Goal: Task Accomplishment & Management: Use online tool/utility

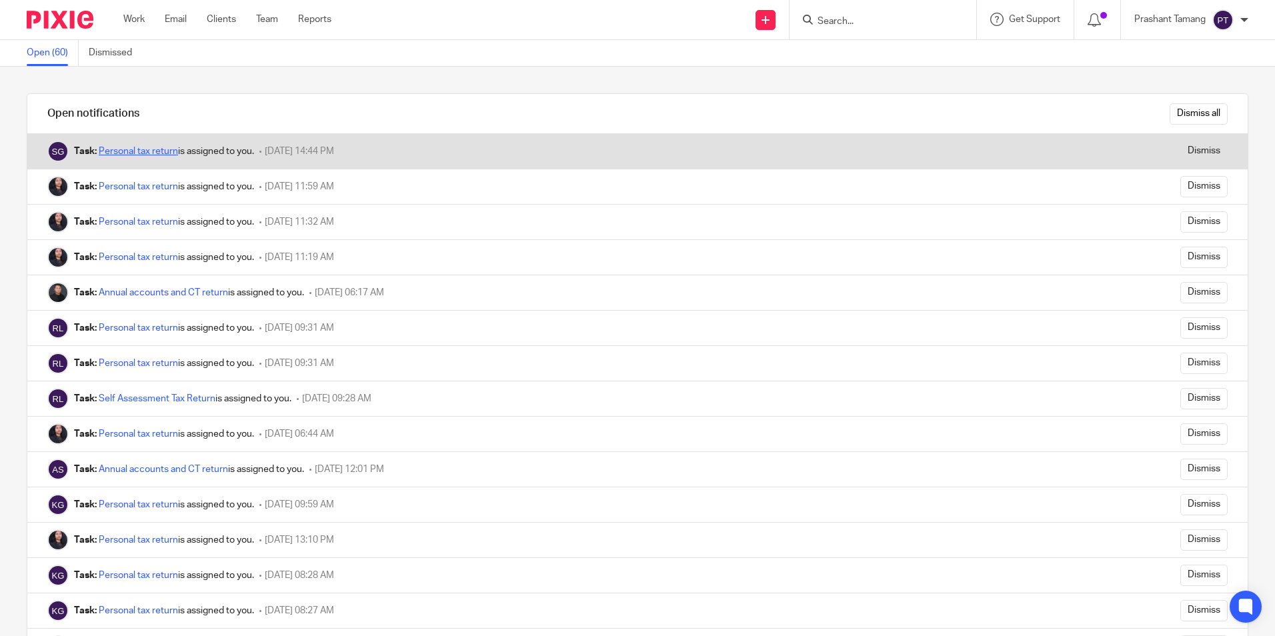
click at [140, 154] on link "Personal tax return" at bounding box center [138, 151] width 79 height 9
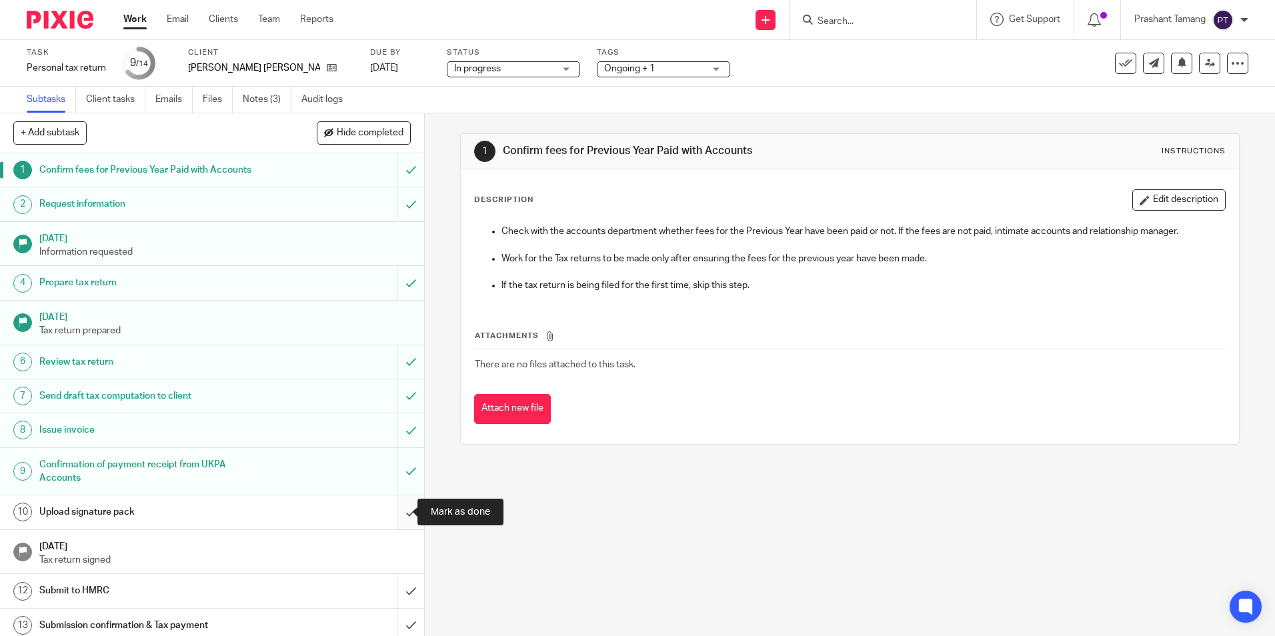
click at [403, 513] on input "submit" at bounding box center [212, 511] width 424 height 33
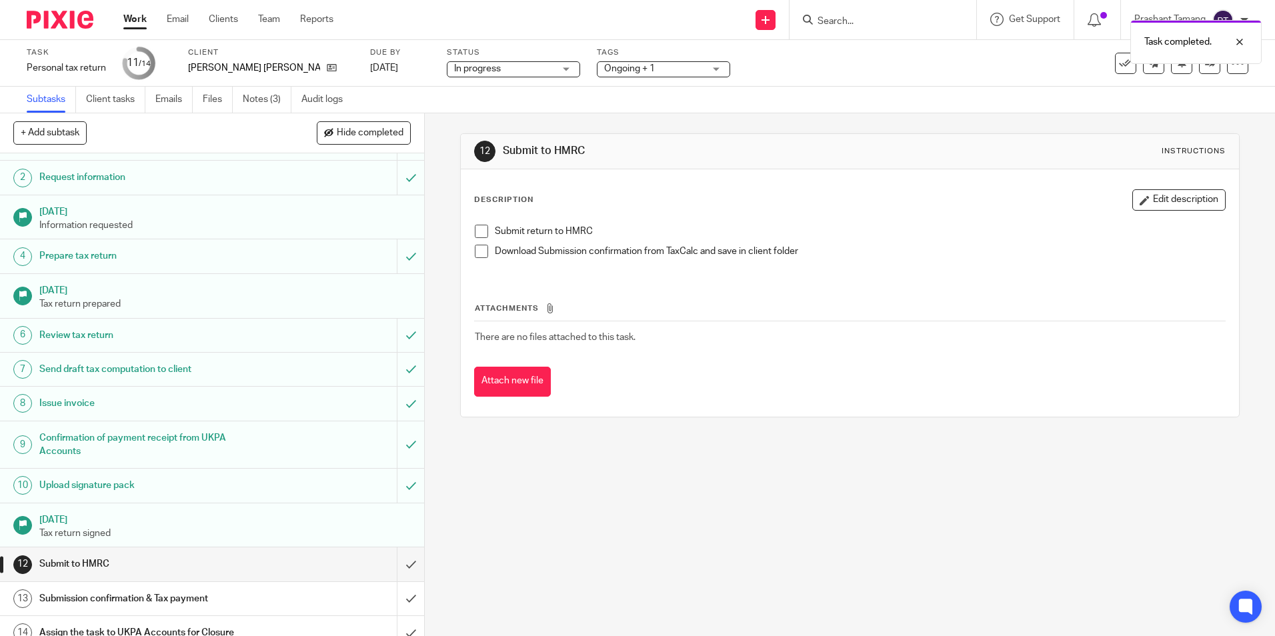
scroll to position [41, 0]
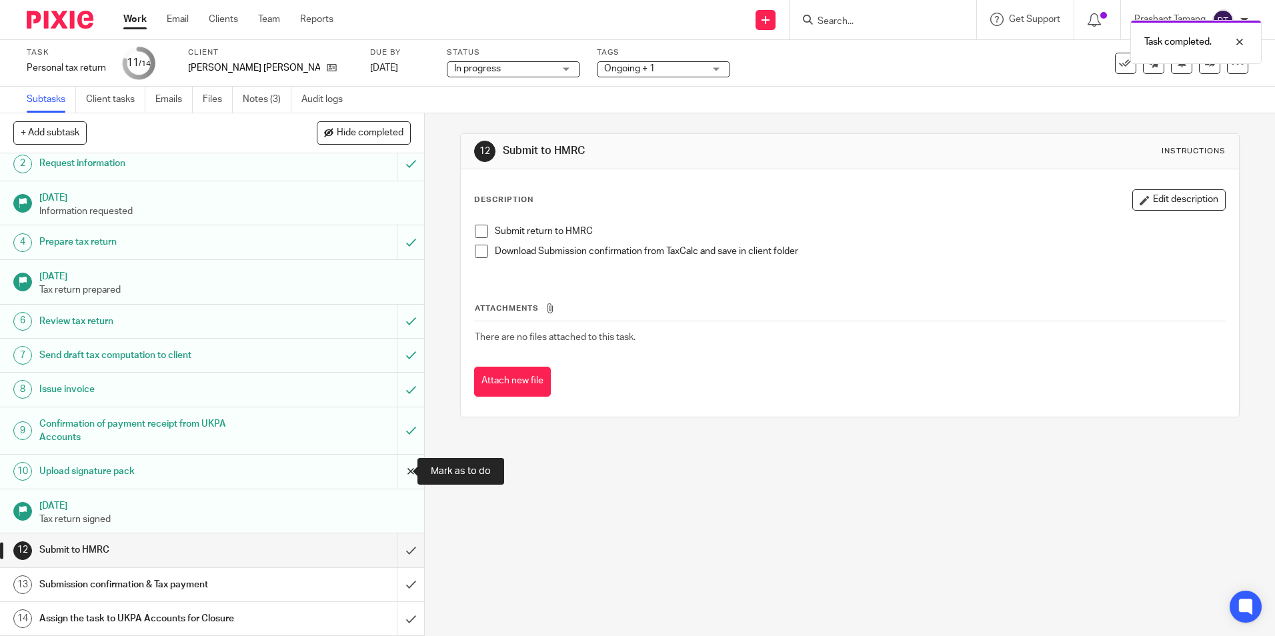
click at [393, 471] on input "submit" at bounding box center [212, 471] width 424 height 33
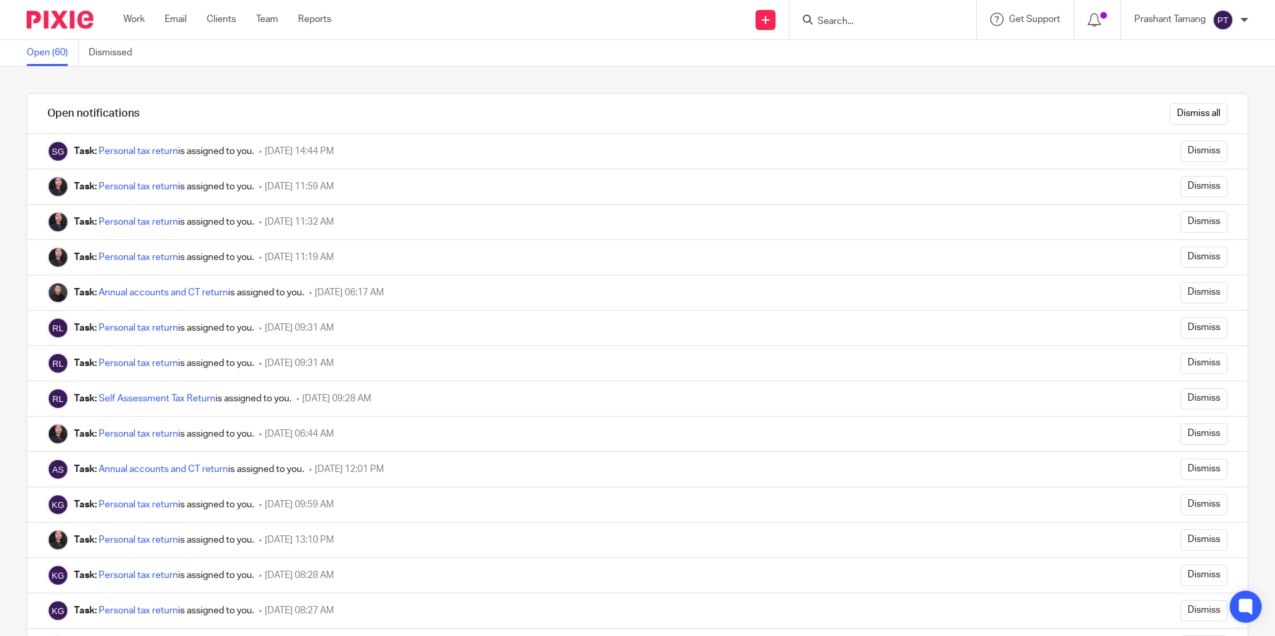
click at [61, 23] on img at bounding box center [60, 20] width 67 height 18
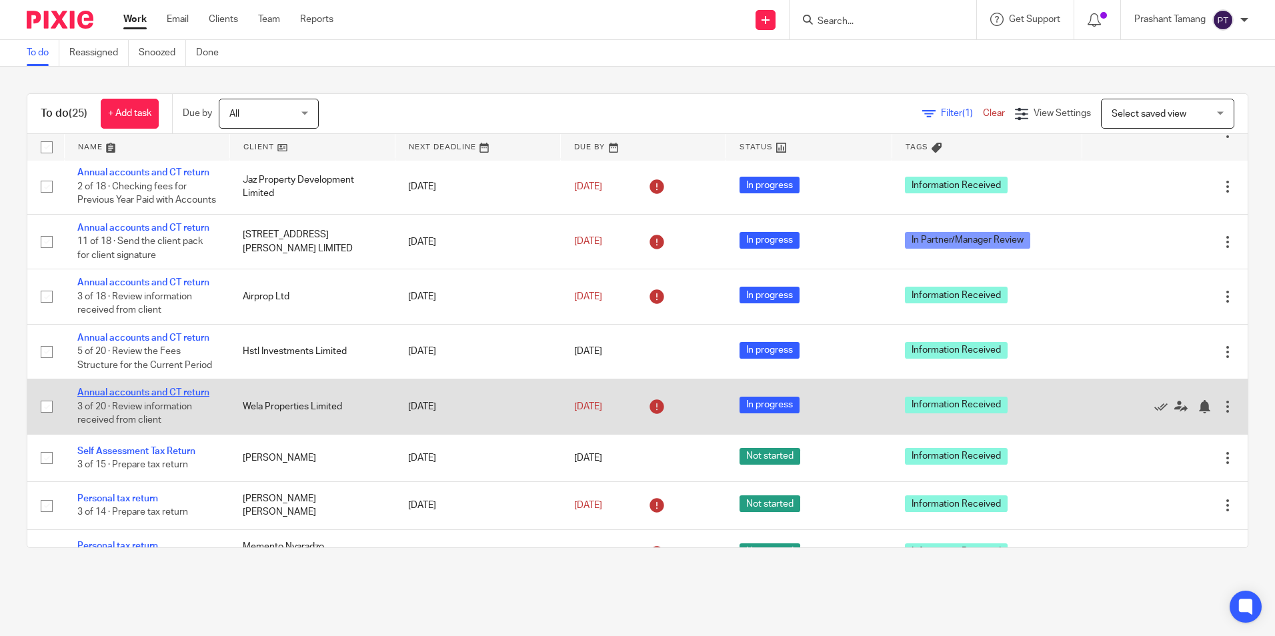
scroll to position [133, 0]
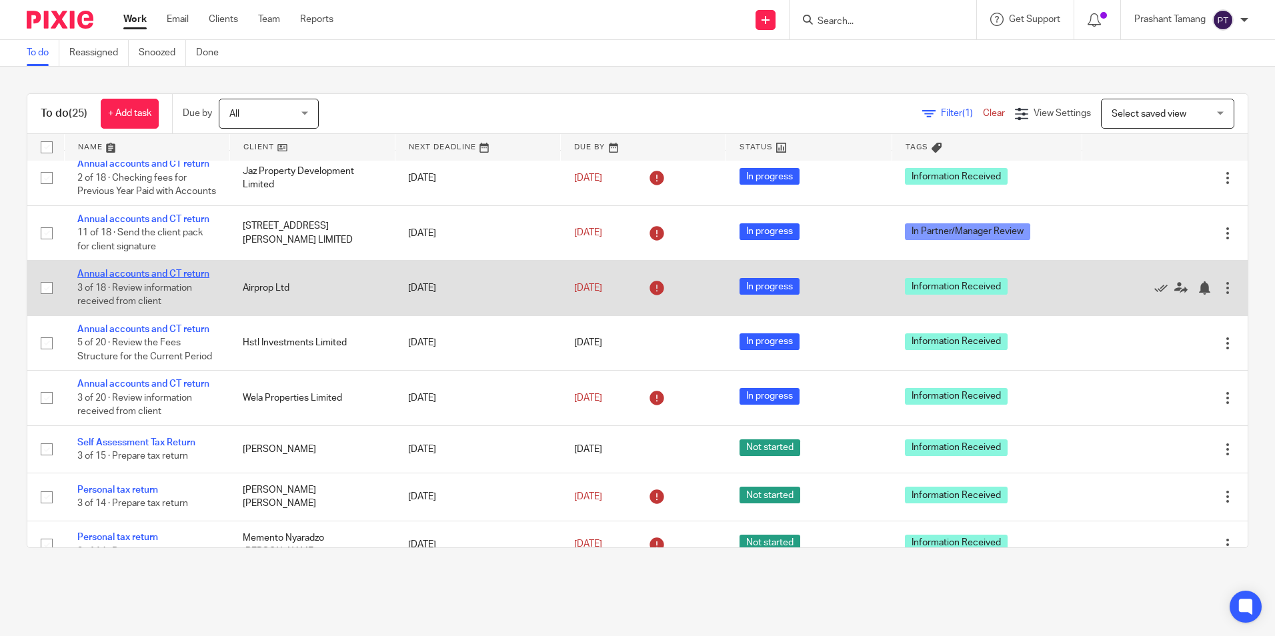
click at [127, 279] on link "Annual accounts and CT return" at bounding box center [143, 273] width 132 height 9
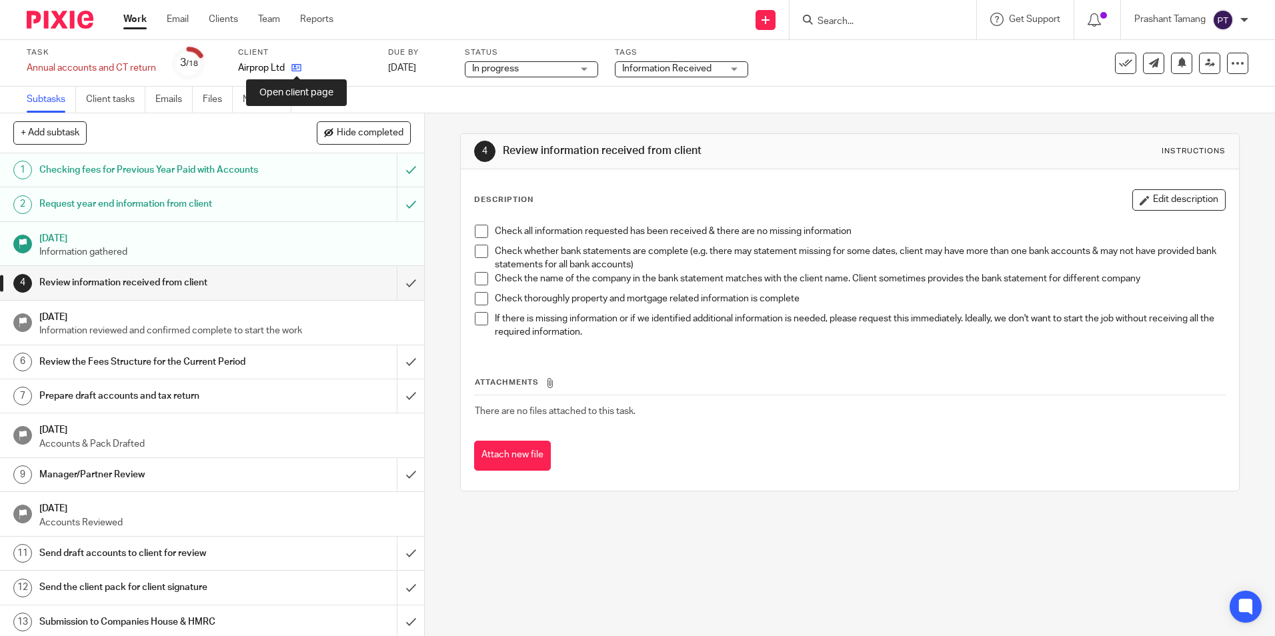
click at [298, 68] on icon at bounding box center [296, 68] width 10 height 10
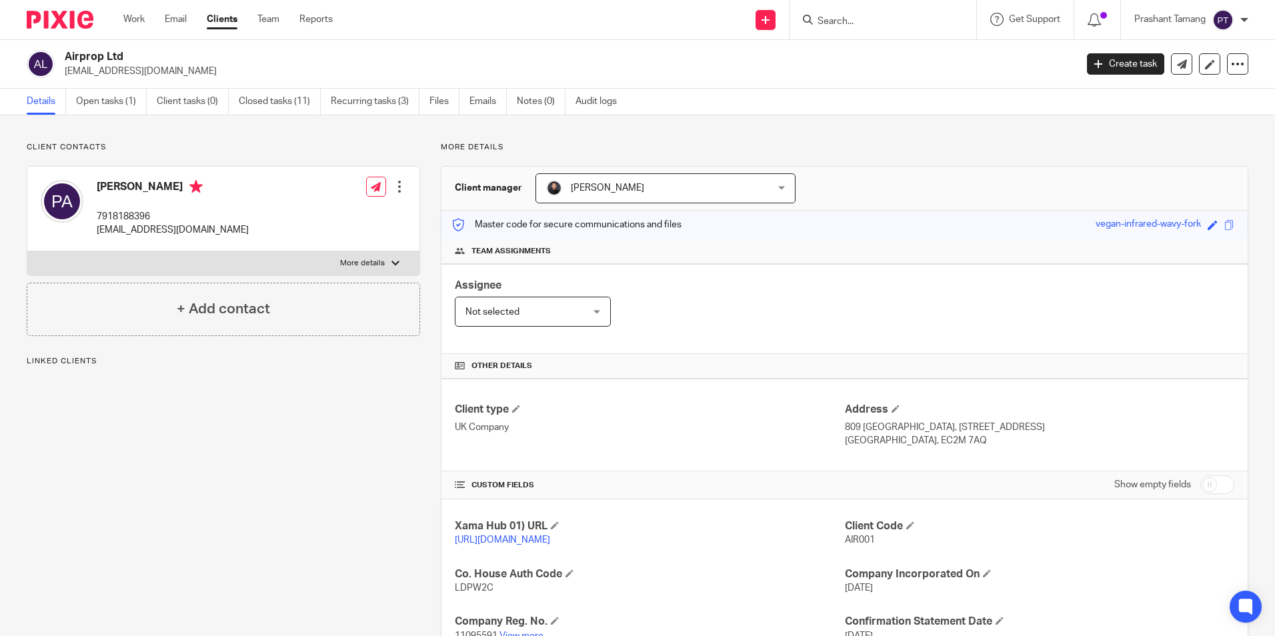
scroll to position [273, 0]
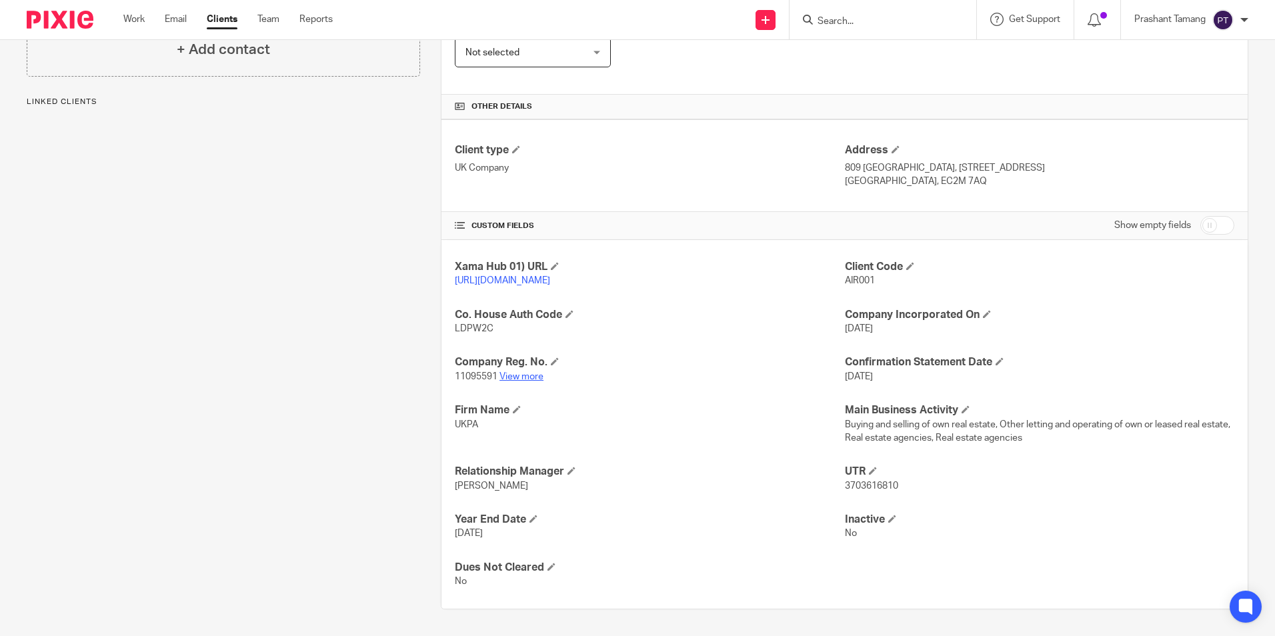
click at [510, 374] on link "View more" at bounding box center [521, 376] width 44 height 9
